Goal: Go to known website: Access a specific website the user already knows

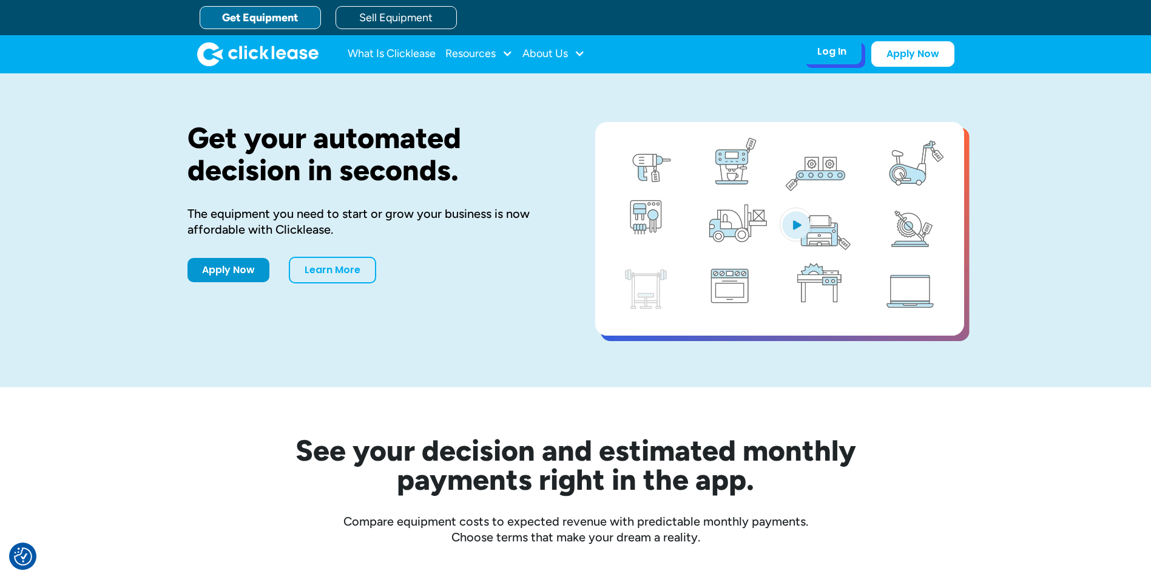
click at [828, 55] on div "Log In" at bounding box center [831, 52] width 29 height 12
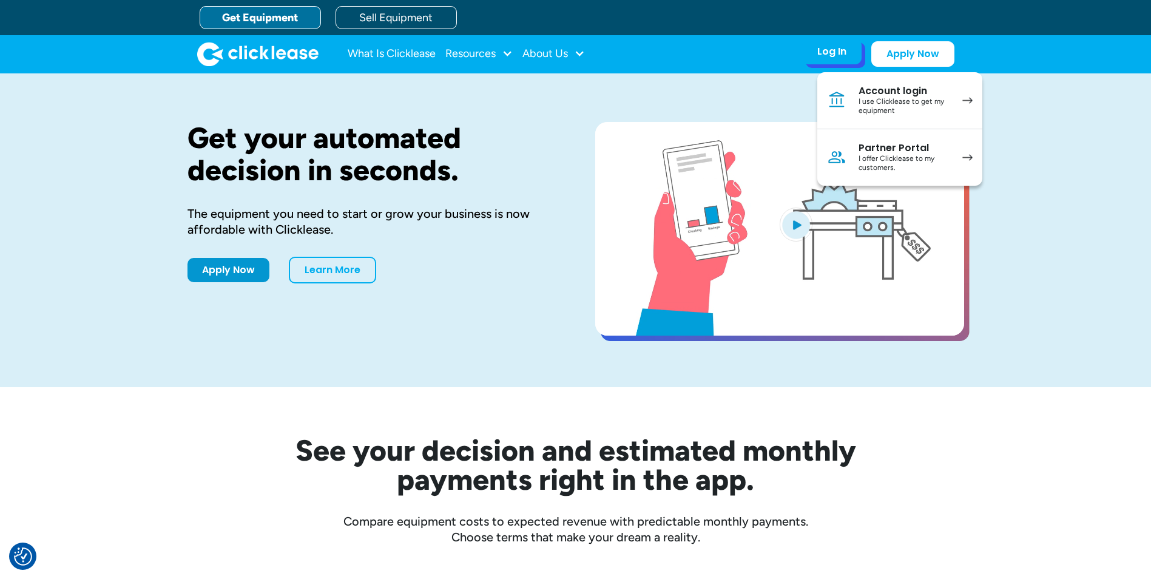
click at [871, 97] on div "I use Clicklease to get my equipment" at bounding box center [905, 106] width 92 height 19
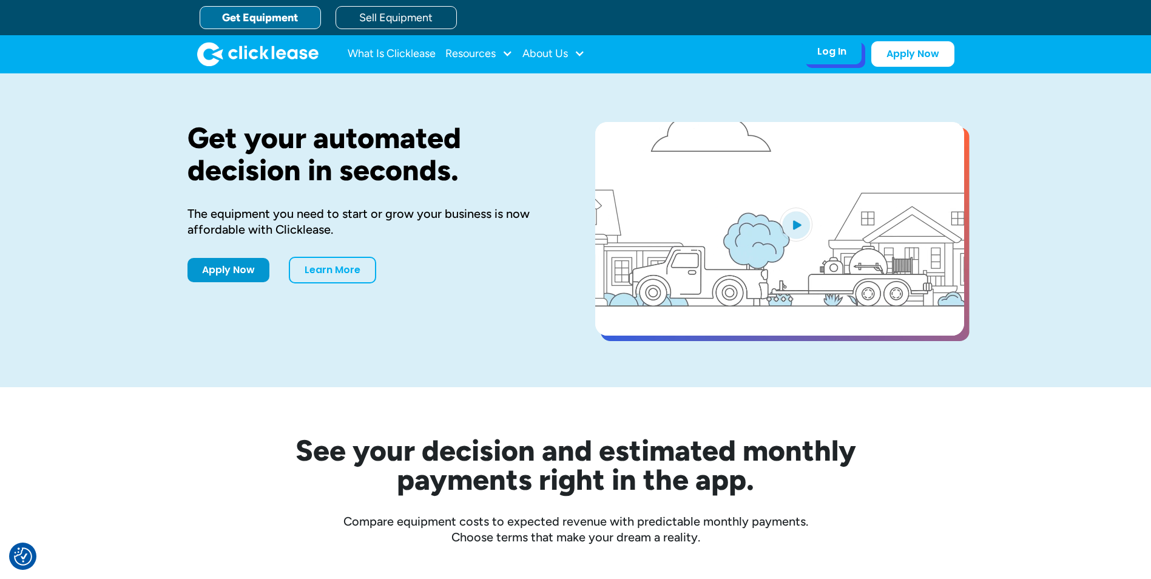
click at [830, 53] on div "Log In" at bounding box center [831, 52] width 29 height 12
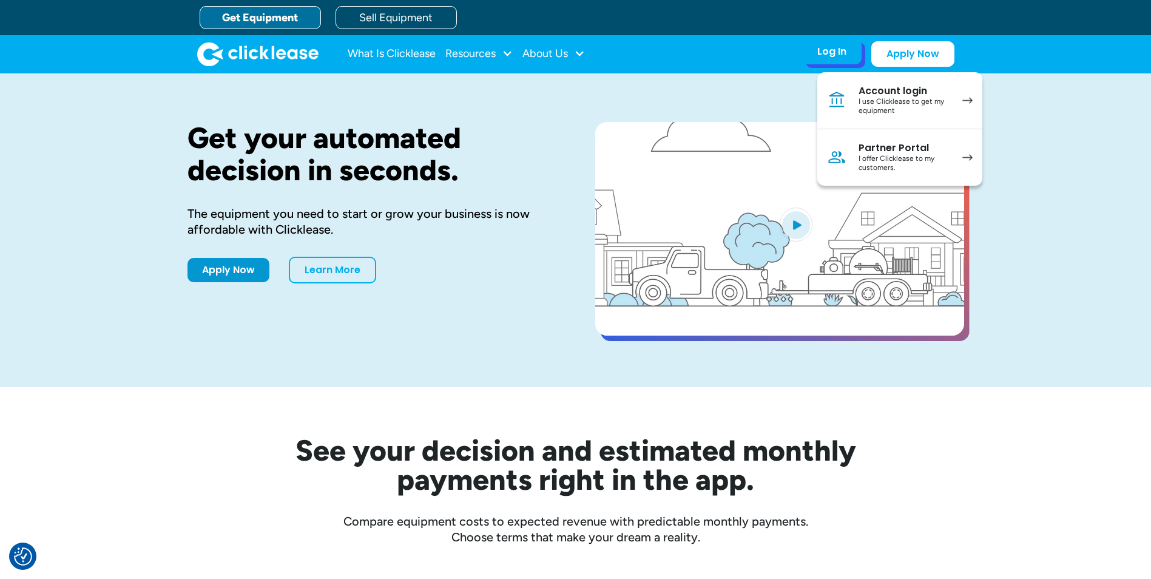
click at [884, 157] on div "I offer Clicklease to my customers." at bounding box center [905, 163] width 92 height 19
